Goal: Transaction & Acquisition: Download file/media

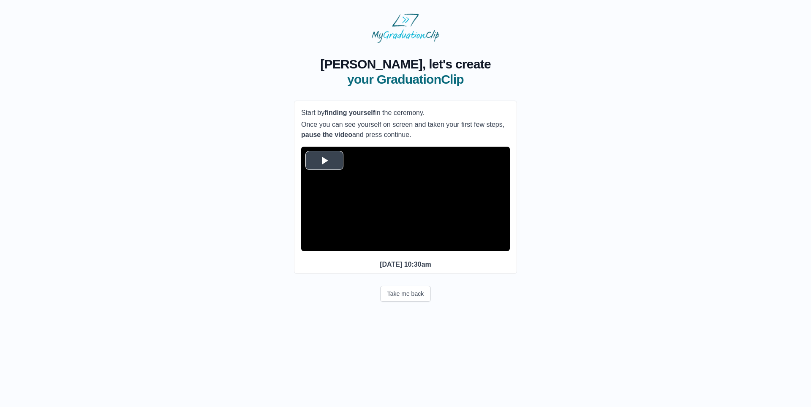
click at [324, 160] on span "Video Player" at bounding box center [324, 160] width 0 height 0
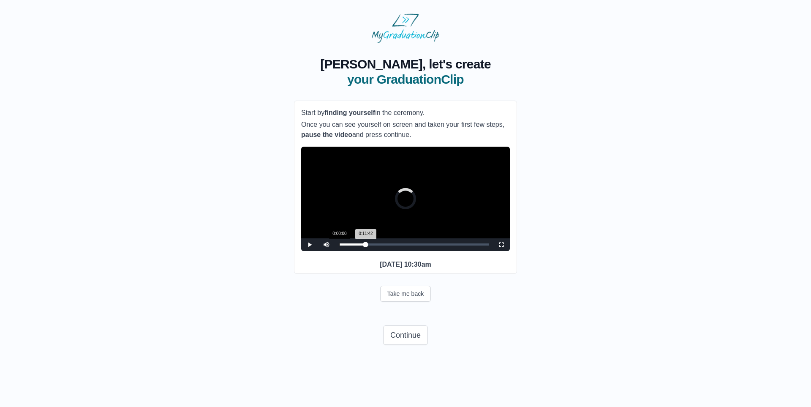
drag, startPoint x: 364, startPoint y: 256, endPoint x: 338, endPoint y: 256, distance: 26.2
click at [338, 251] on div "Loaded : 0% 0:00:00 0:11:42 Progress : 0%" at bounding box center [414, 244] width 158 height 13
click at [427, 207] on video "Video Player" at bounding box center [405, 199] width 209 height 104
click at [310, 245] on span "Video Player" at bounding box center [310, 245] width 0 height 0
click at [393, 302] on button "Take me back" at bounding box center [405, 293] width 51 height 16
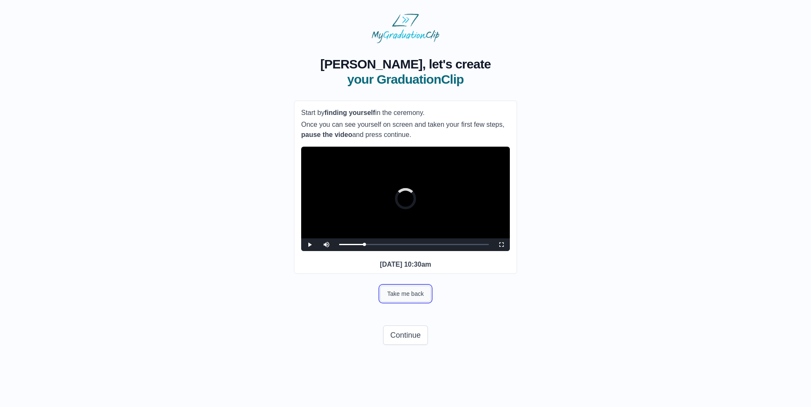
click at [393, 302] on button "Take me back" at bounding box center [405, 293] width 51 height 16
click at [416, 302] on button "Take me back" at bounding box center [405, 293] width 51 height 16
click at [397, 301] on button "Take me back" at bounding box center [405, 293] width 51 height 16
click at [399, 302] on button "Take me back" at bounding box center [405, 293] width 51 height 16
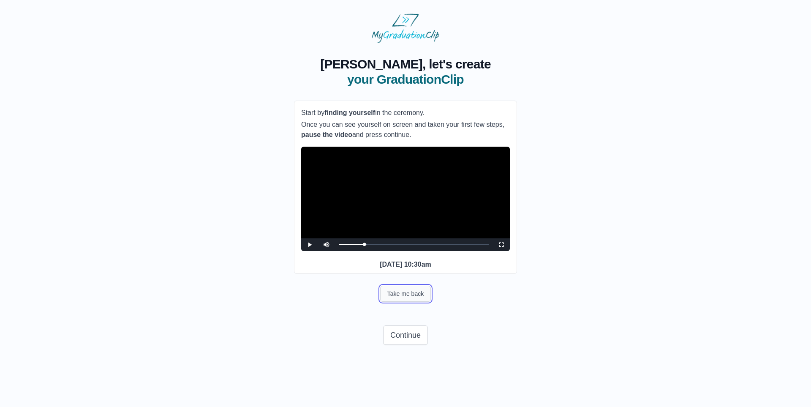
click at [404, 302] on button "Take me back" at bounding box center [405, 293] width 51 height 16
click at [310, 245] on span "Video Player" at bounding box center [310, 245] width 0 height 0
drag, startPoint x: 365, startPoint y: 257, endPoint x: 397, endPoint y: 258, distance: 31.7
click at [397, 245] on div "Loaded : 0% 0:14:40 0:12:05 Progress : 0%" at bounding box center [414, 244] width 150 height 2
drag, startPoint x: 395, startPoint y: 258, endPoint x: 387, endPoint y: 258, distance: 7.6
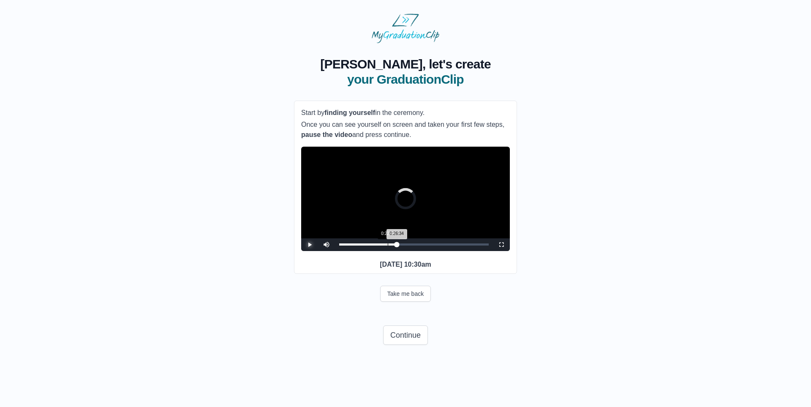
click at [387, 245] on div "Loaded : 0% 0:22:48 0:26:34 Progress : 0%" at bounding box center [414, 244] width 150 height 2
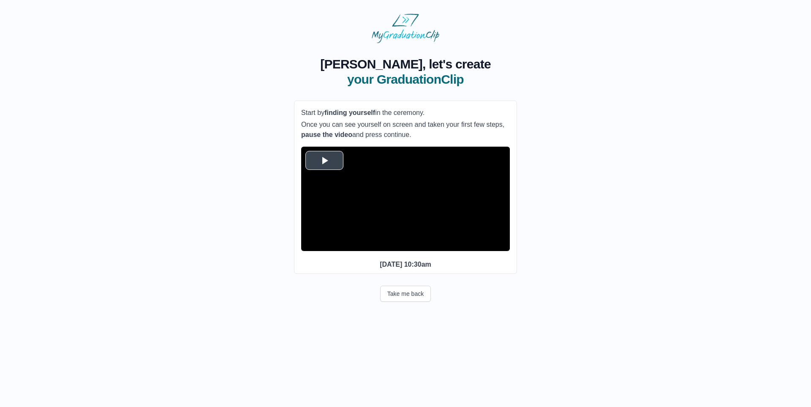
click at [324, 160] on span "Video Player" at bounding box center [324, 160] width 0 height 0
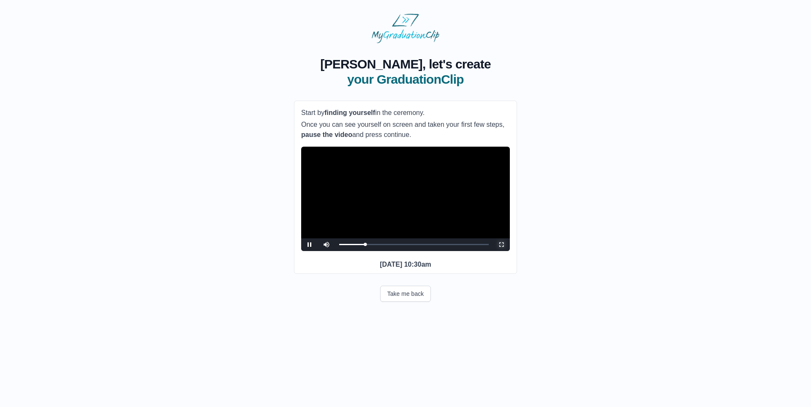
click at [501, 245] on span "Video Player" at bounding box center [501, 245] width 0 height 0
drag, startPoint x: 376, startPoint y: 258, endPoint x: 391, endPoint y: 257, distance: 15.2
click at [391, 245] on div "Loaded : 0% 0:24:23 0:17:27 Progress : 0%" at bounding box center [414, 244] width 150 height 2
drag, startPoint x: 392, startPoint y: 258, endPoint x: 411, endPoint y: 255, distance: 19.6
click at [411, 251] on div "Loaded : 0% 0:33:19 0:24:47 Progress : 0%" at bounding box center [414, 244] width 158 height 13
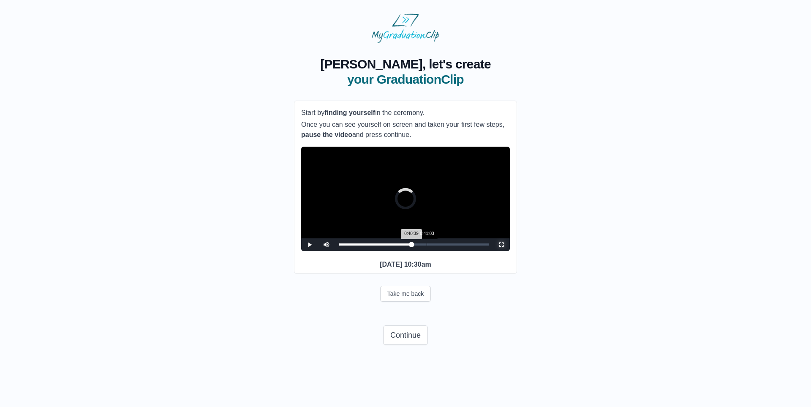
click at [427, 245] on div "0:41:03" at bounding box center [427, 244] width 0 height 2
drag, startPoint x: 425, startPoint y: 256, endPoint x: 388, endPoint y: 254, distance: 36.8
click at [388, 251] on div "Loaded : 0% 0:23:00 0:40:15 Progress : 0%" at bounding box center [414, 244] width 158 height 13
drag, startPoint x: 385, startPoint y: 257, endPoint x: 377, endPoint y: 258, distance: 8.1
click at [377, 245] on div "Loaded : 0% 0:17:51 0:21:37 Progress : 0%" at bounding box center [414, 244] width 150 height 2
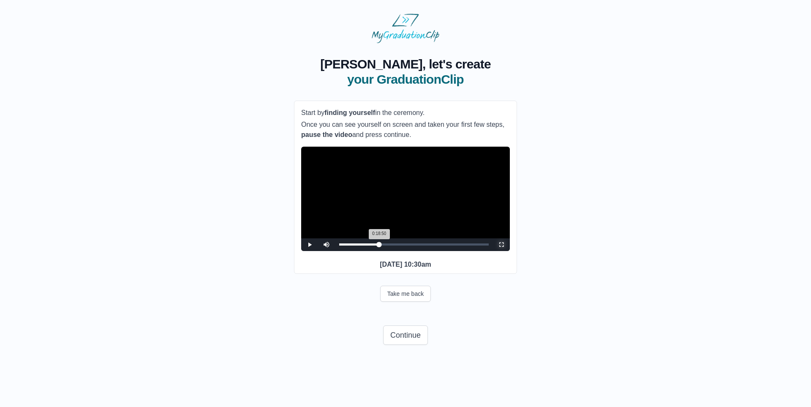
click at [379, 245] on div "0:18:50 Progress : 0%" at bounding box center [359, 244] width 40 height 2
drag, startPoint x: 380, startPoint y: 258, endPoint x: 333, endPoint y: 256, distance: 46.9
click at [333, 251] on div "Play Mute Current Time 18:56 / Loaded : 0% 0:00:00 0:19:02 Progress : 0% Stream…" at bounding box center [405, 244] width 209 height 13
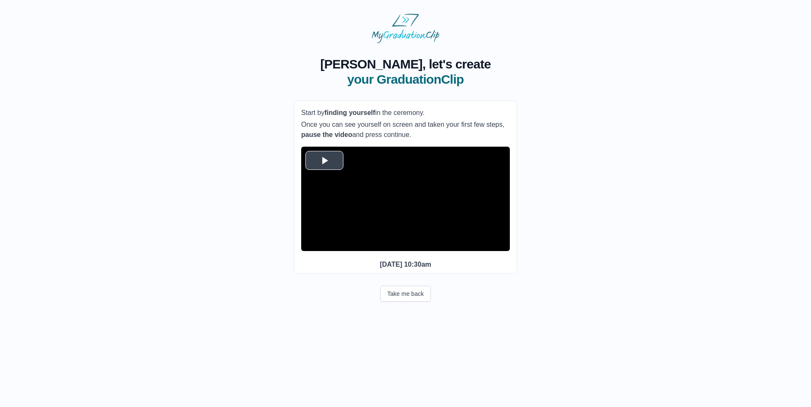
click at [324, 160] on span "Video Player" at bounding box center [324, 160] width 0 height 0
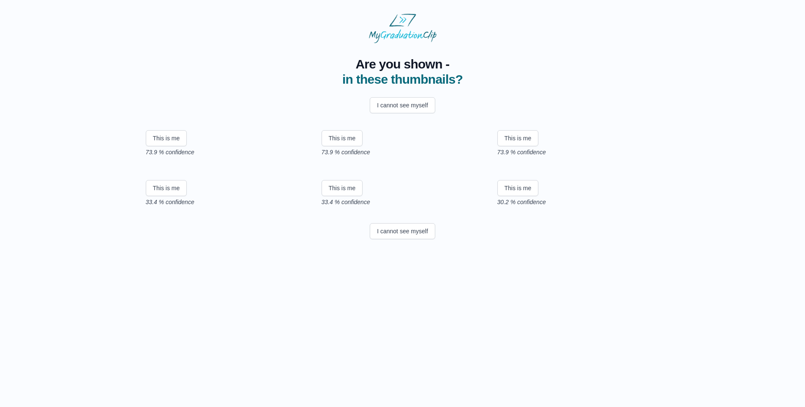
scroll to position [31, 0]
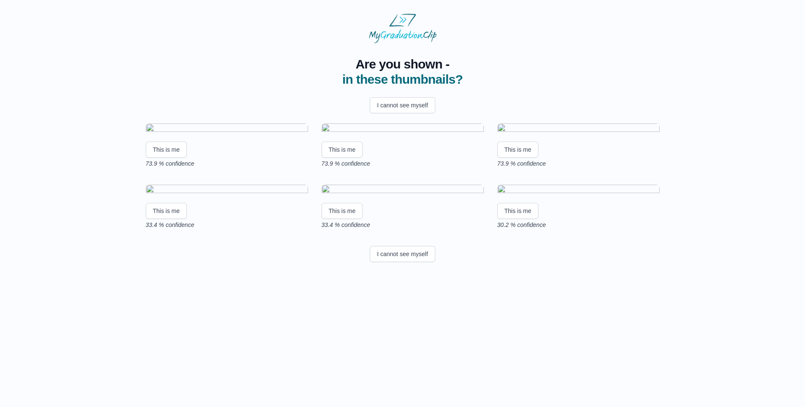
click at [416, 130] on img at bounding box center [402, 128] width 162 height 11
click at [168, 158] on button "This is me" at bounding box center [166, 149] width 41 height 16
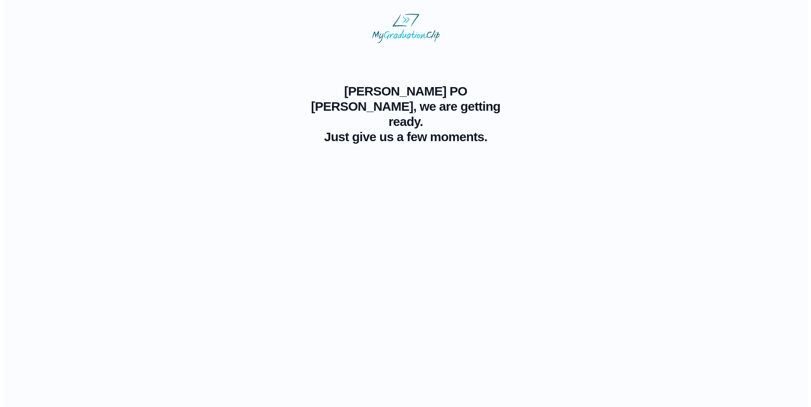
scroll to position [0, 0]
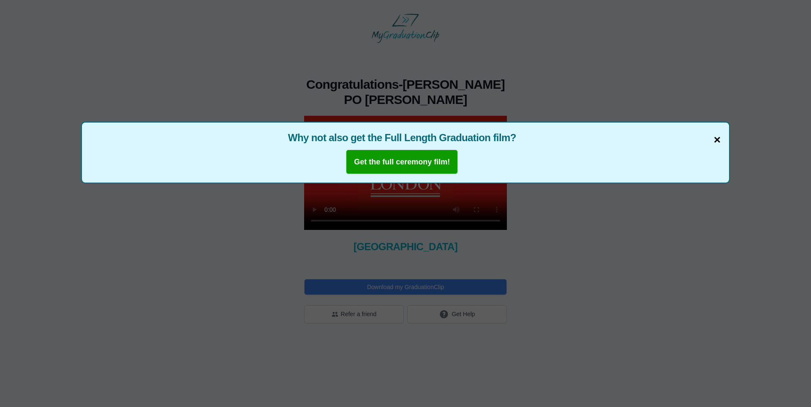
click at [714, 139] on span "×" at bounding box center [717, 140] width 7 height 18
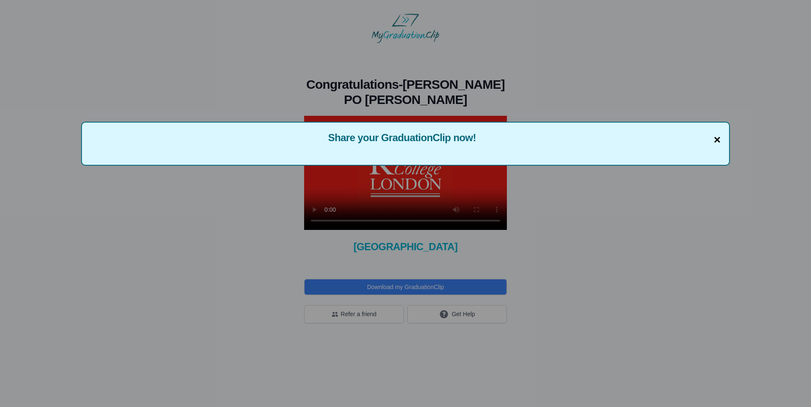
click at [716, 139] on span "×" at bounding box center [717, 140] width 7 height 18
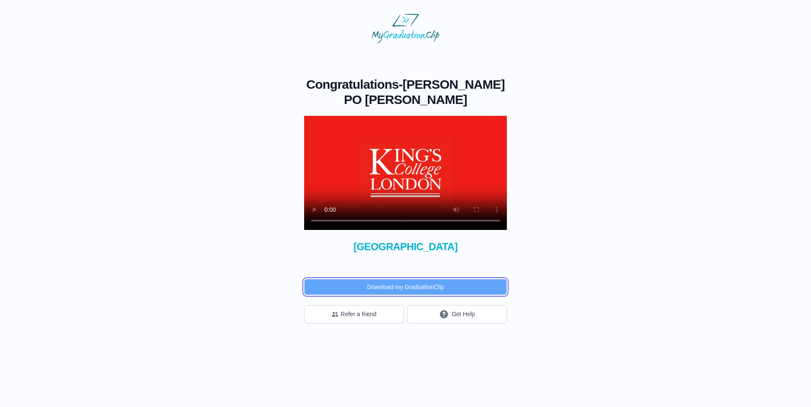
click at [409, 290] on button "Download my GraduationClip" at bounding box center [405, 287] width 203 height 16
